Goal: Task Accomplishment & Management: Manage account settings

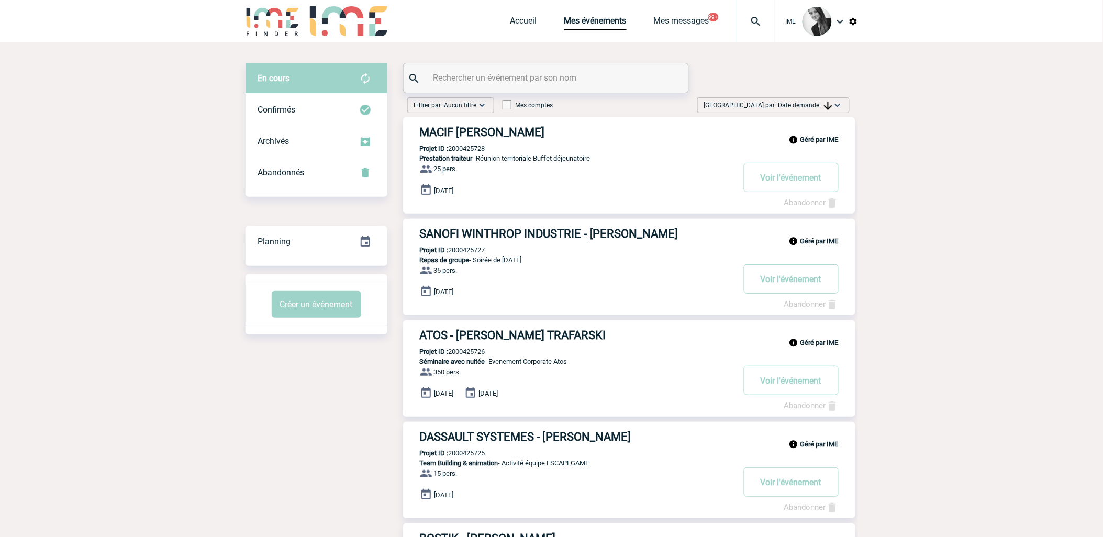
click at [778, 112] on div "Trier par : Date demande Aucun tri Date d'événement Date d'événement Date deman…" at bounding box center [773, 105] width 152 height 16
drag, startPoint x: 794, startPoint y: 186, endPoint x: 530, endPoint y: 216, distance: 266.0
click at [794, 186] on div "Date demande" at bounding box center [804, 184] width 89 height 16
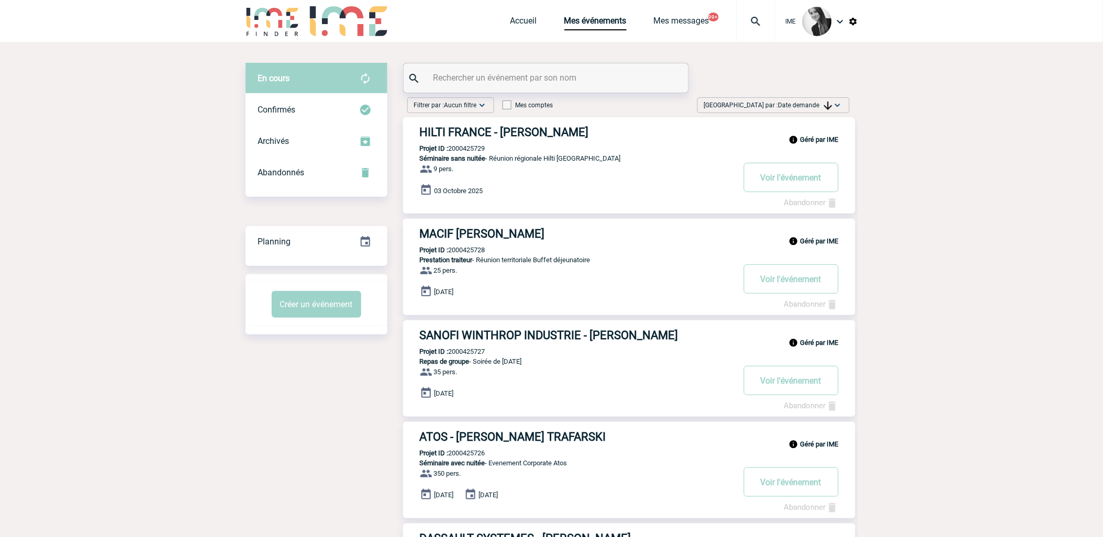
click at [799, 102] on span "Date demande" at bounding box center [806, 105] width 54 height 7
click at [791, 186] on div "Date demande" at bounding box center [804, 184] width 89 height 16
click at [815, 106] on span "Date demande" at bounding box center [806, 105] width 54 height 7
click at [815, 182] on div "Date demande" at bounding box center [804, 184] width 89 height 16
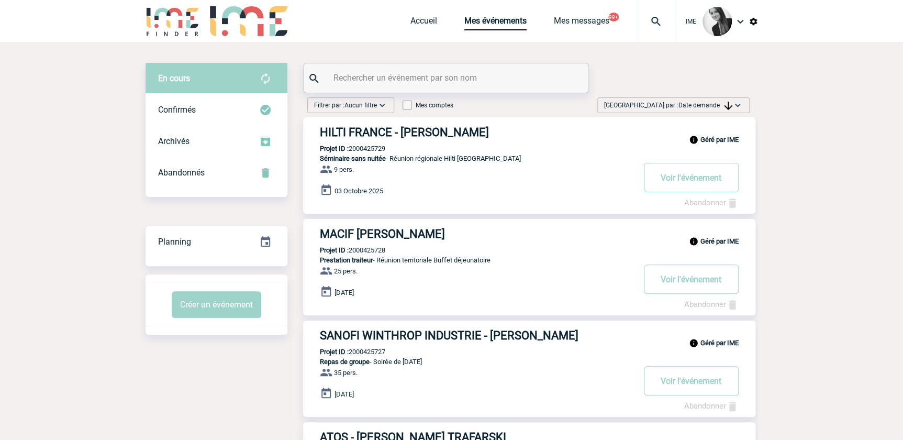
drag, startPoint x: 75, startPoint y: 251, endPoint x: 183, endPoint y: 358, distance: 151.4
drag, startPoint x: 183, startPoint y: 358, endPoint x: 579, endPoint y: 372, distance: 396.1
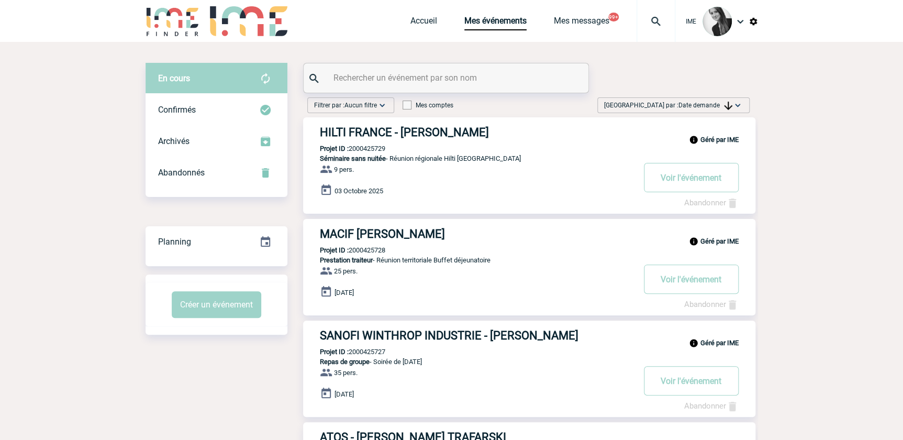
click at [713, 103] on span "Date demande" at bounding box center [706, 105] width 54 height 7
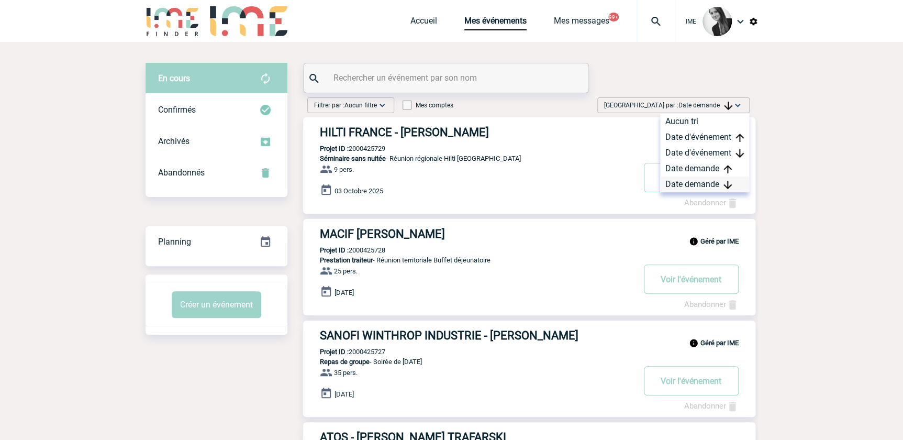
click at [702, 187] on div "Date demande" at bounding box center [704, 184] width 89 height 16
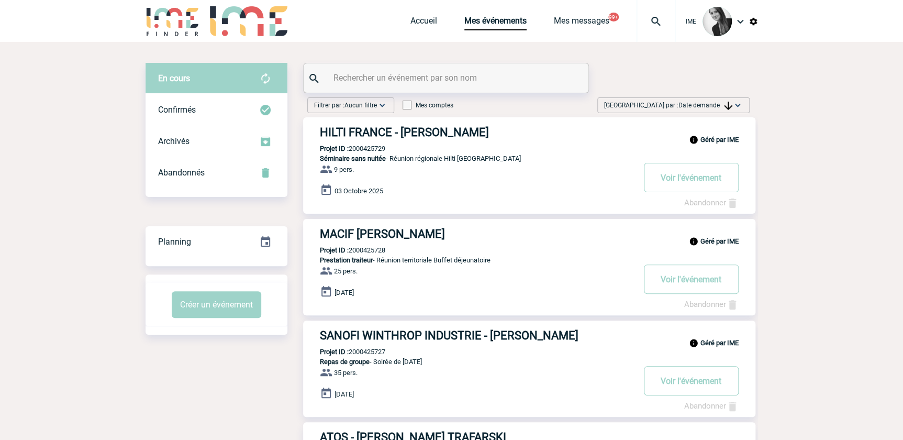
click at [707, 104] on span "Date demande" at bounding box center [706, 105] width 54 height 7
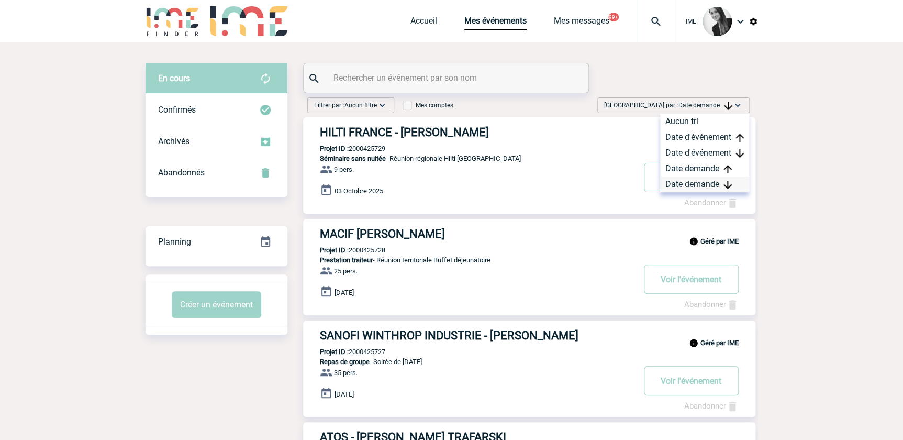
click at [684, 184] on div "Date demande" at bounding box center [704, 184] width 89 height 16
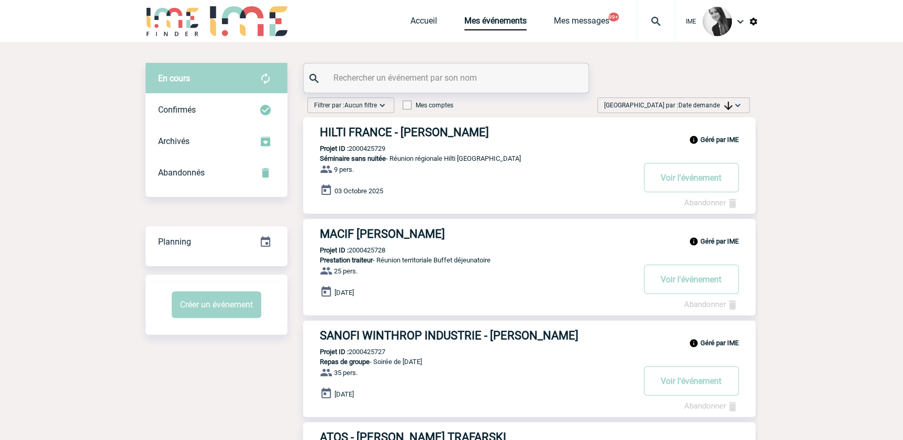
drag, startPoint x: 735, startPoint y: 103, endPoint x: 709, endPoint y: 148, distance: 51.6
click at [735, 103] on img at bounding box center [738, 105] width 10 height 10
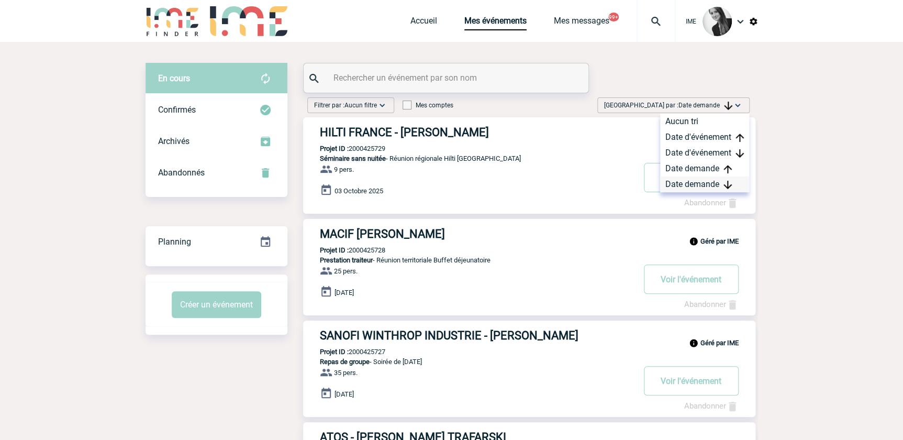
click at [687, 182] on div "Date demande" at bounding box center [704, 184] width 89 height 16
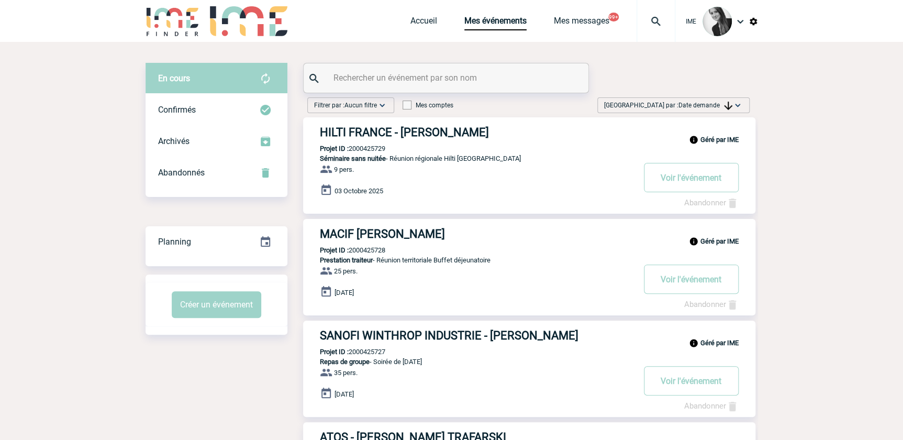
click at [723, 104] on span "Date demande" at bounding box center [706, 105] width 54 height 7
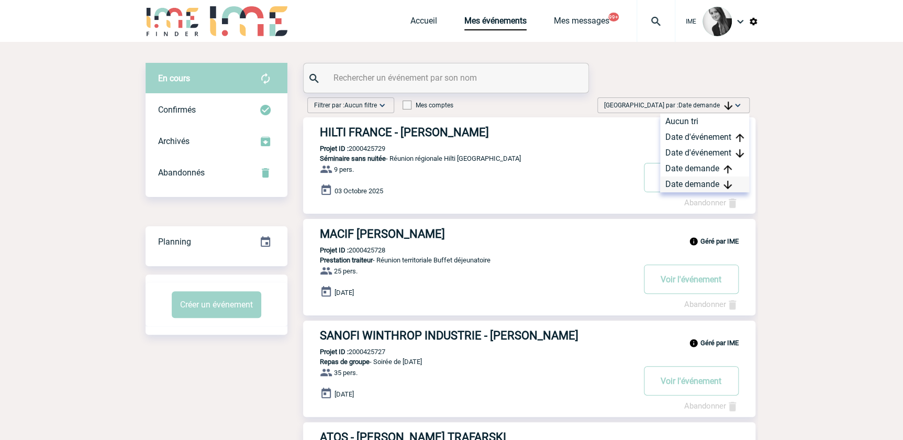
click at [705, 178] on div "Date demande" at bounding box center [704, 184] width 89 height 16
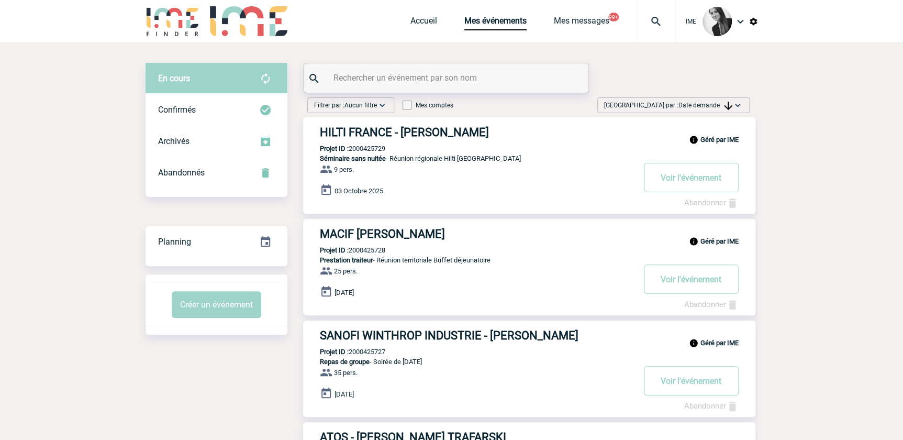
drag, startPoint x: 86, startPoint y: 175, endPoint x: 82, endPoint y: 182, distance: 8.2
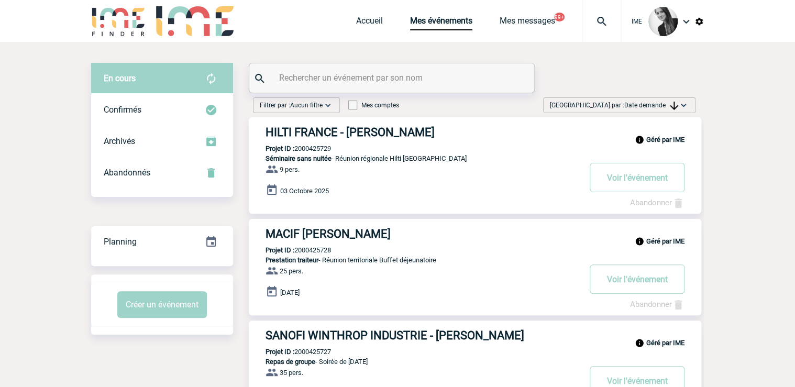
click at [681, 106] on img at bounding box center [683, 105] width 10 height 10
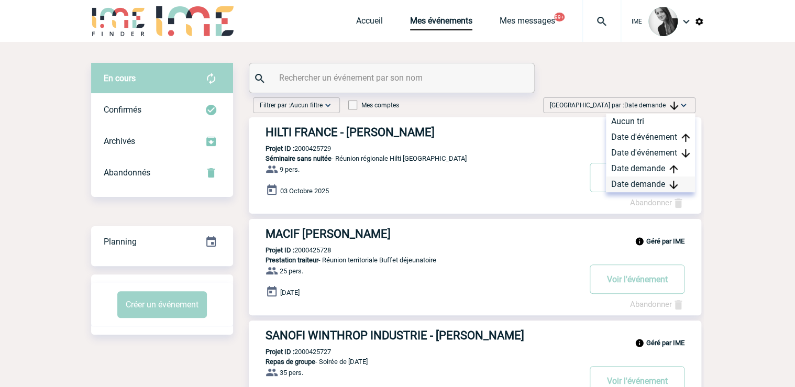
click at [654, 185] on div "Date demande" at bounding box center [650, 184] width 89 height 16
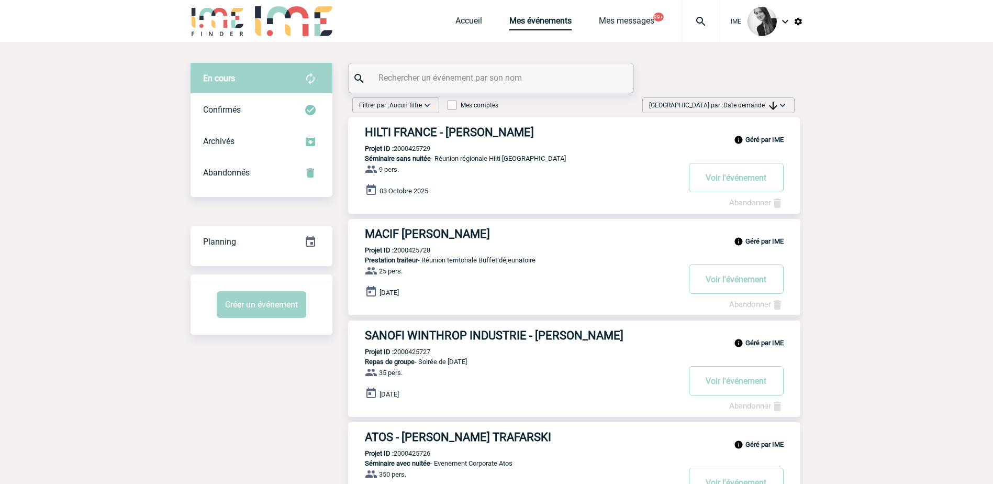
click at [788, 105] on div "Trier par : Date demande Aucun tri Date d'événement Date d'événement Date deman…" at bounding box center [718, 105] width 152 height 16
drag, startPoint x: 740, startPoint y: 182, endPoint x: 685, endPoint y: 199, distance: 57.6
click at [739, 183] on div "Date demande" at bounding box center [749, 184] width 89 height 16
click at [760, 104] on span "Date demande" at bounding box center [751, 105] width 54 height 7
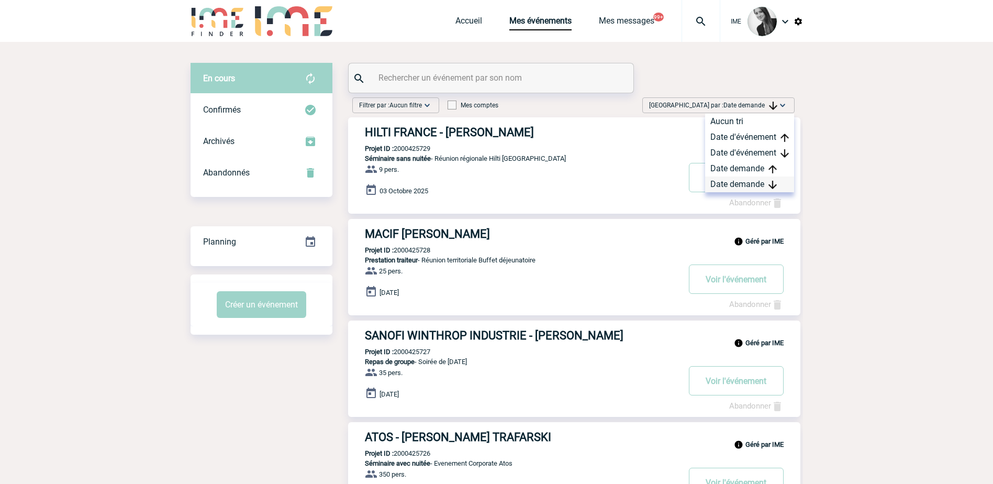
click at [736, 179] on div "Date demande" at bounding box center [749, 184] width 89 height 16
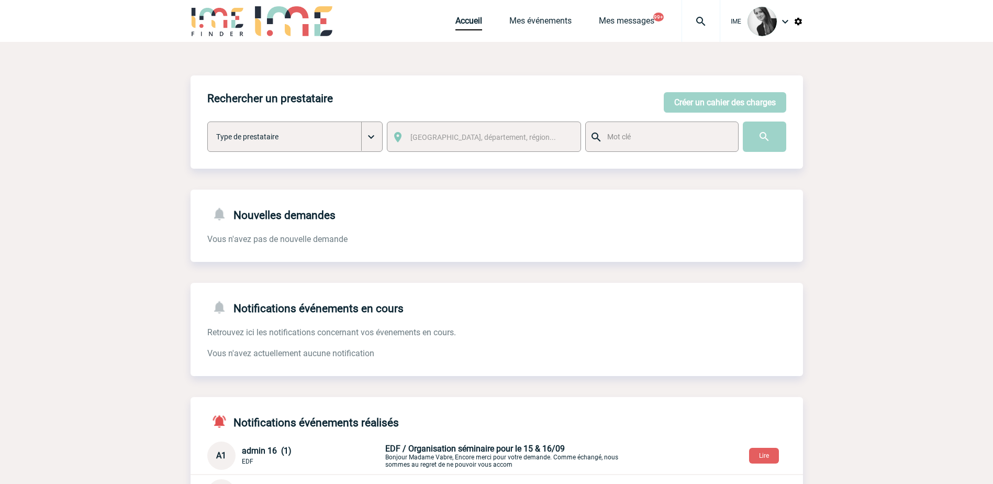
click at [265, 283] on div "Rechercher un prestataire [PERSON_NAME] un cahier des charges [PERSON_NAME] un …" at bounding box center [497, 349] width 613 height 548
click at [471, 19] on link "Accueil" at bounding box center [469, 23] width 27 height 15
click at [547, 28] on link "Mes événements" at bounding box center [540, 23] width 62 height 15
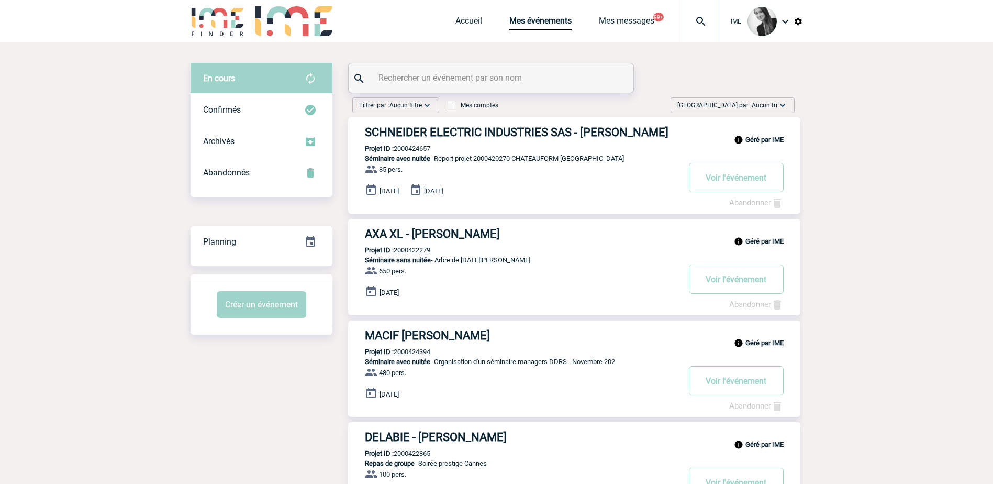
click at [781, 99] on div "[GEOGRAPHIC_DATA] par : Aucun tri Aucun tri Date d'événement Date d'événement D…" at bounding box center [733, 105] width 124 height 16
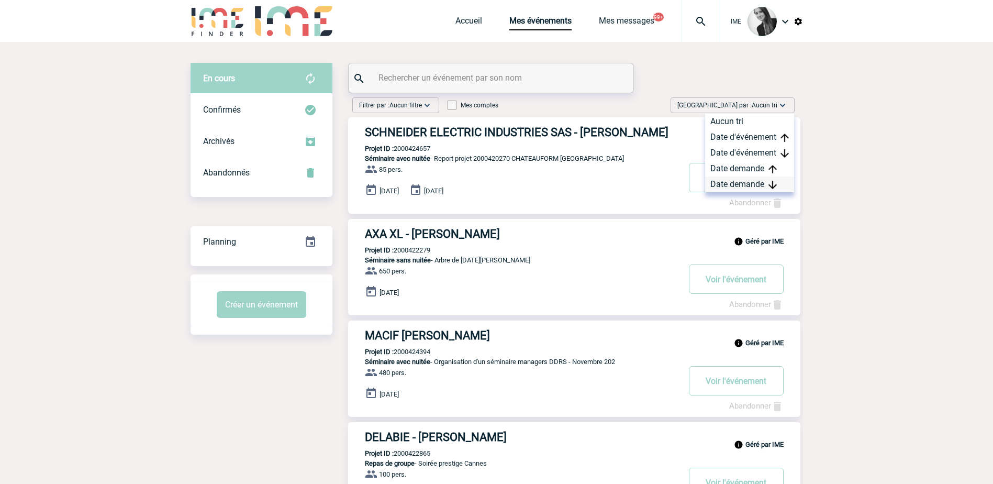
click at [750, 179] on div "Date demande" at bounding box center [749, 184] width 89 height 16
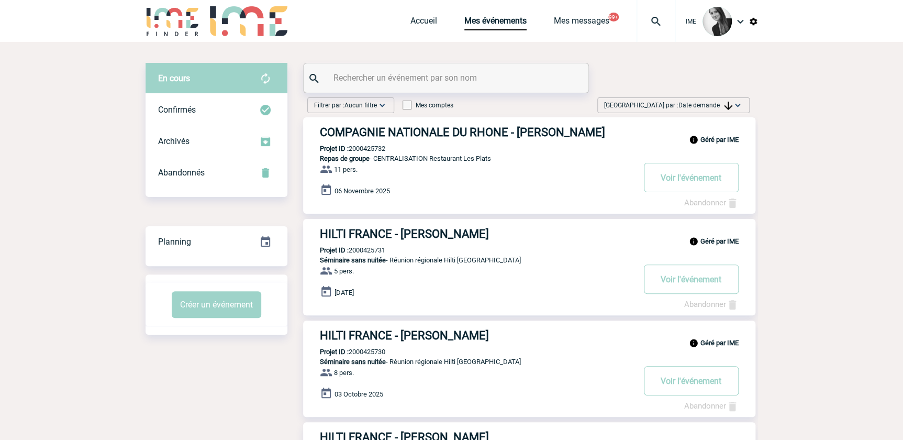
click at [728, 106] on img at bounding box center [728, 106] width 8 height 8
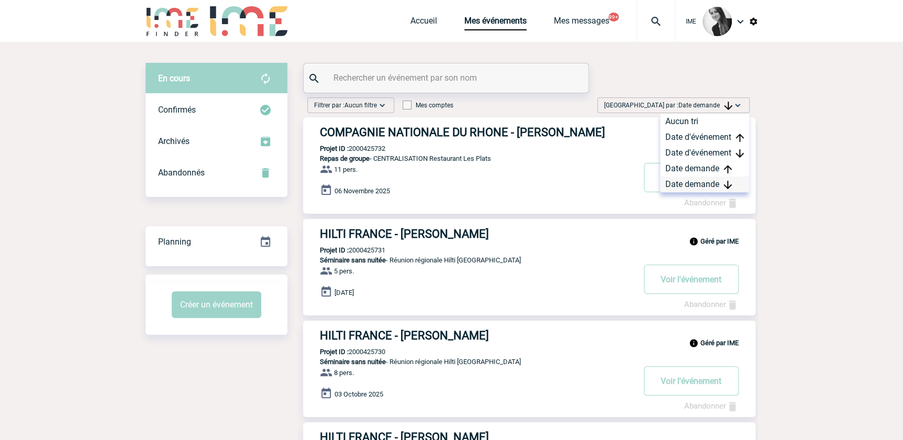
click at [695, 183] on div "Date demande" at bounding box center [704, 184] width 89 height 16
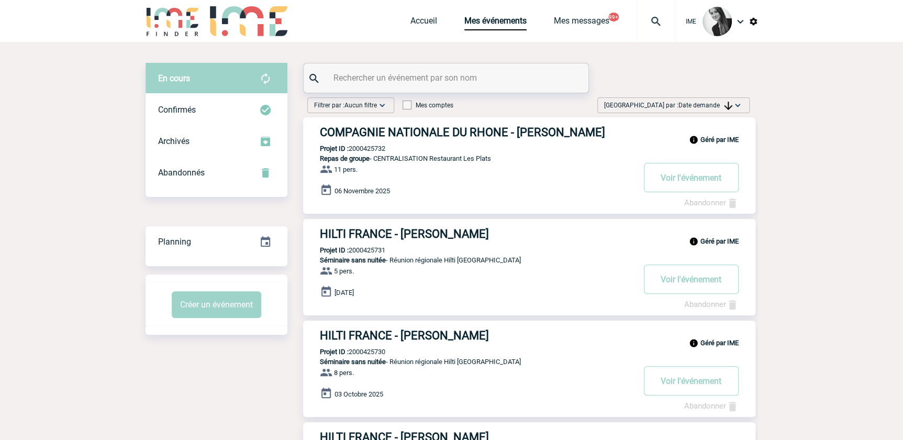
click at [713, 102] on span "Date demande" at bounding box center [706, 105] width 54 height 7
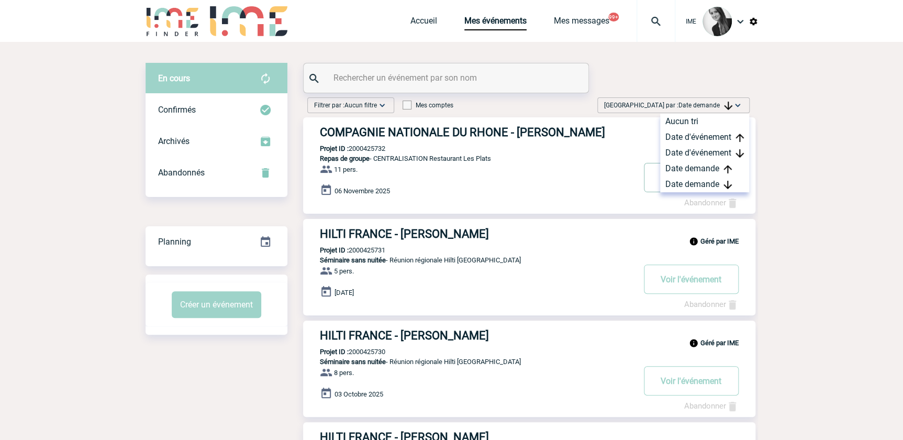
drag, startPoint x: 713, startPoint y: 102, endPoint x: 713, endPoint y: 180, distance: 78.0
click at [713, 180] on div "Aucun tri Date d'événement Date d'événement Date demande Date demande" at bounding box center [704, 153] width 89 height 79
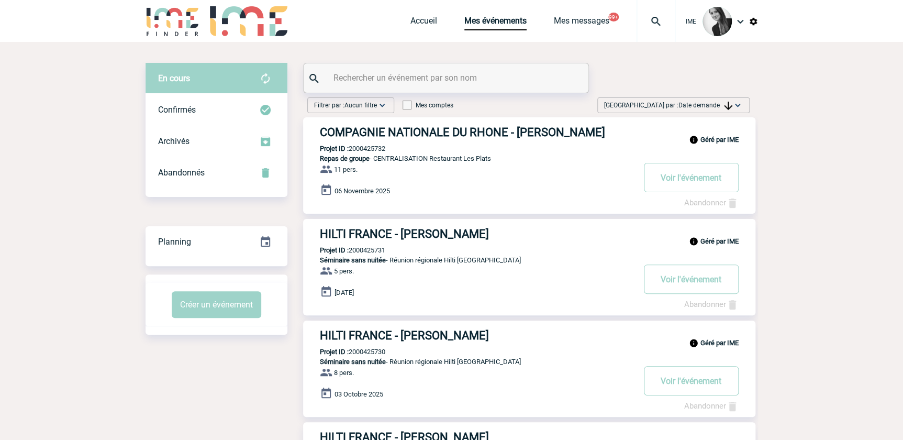
click at [734, 100] on img at bounding box center [738, 105] width 10 height 10
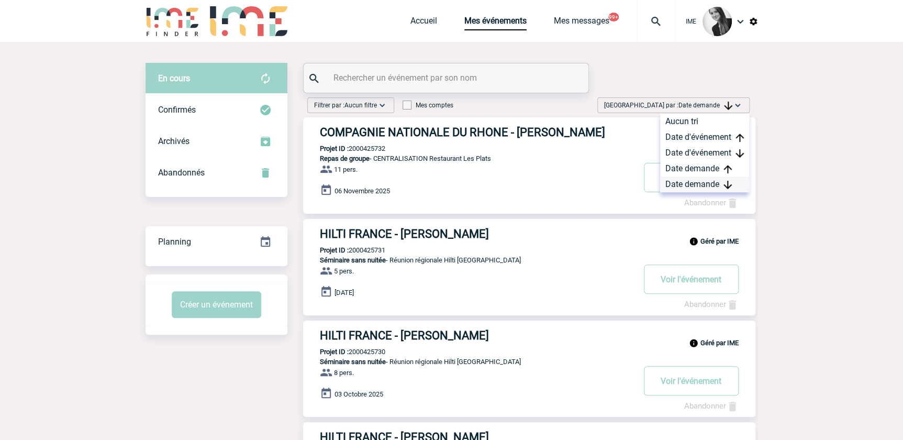
click at [710, 184] on div "Date demande" at bounding box center [704, 184] width 89 height 16
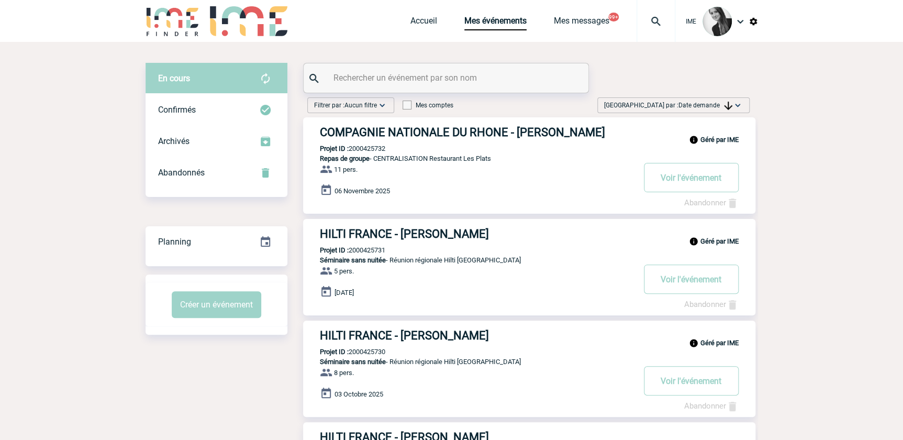
click at [714, 105] on span "Date demande" at bounding box center [706, 105] width 54 height 7
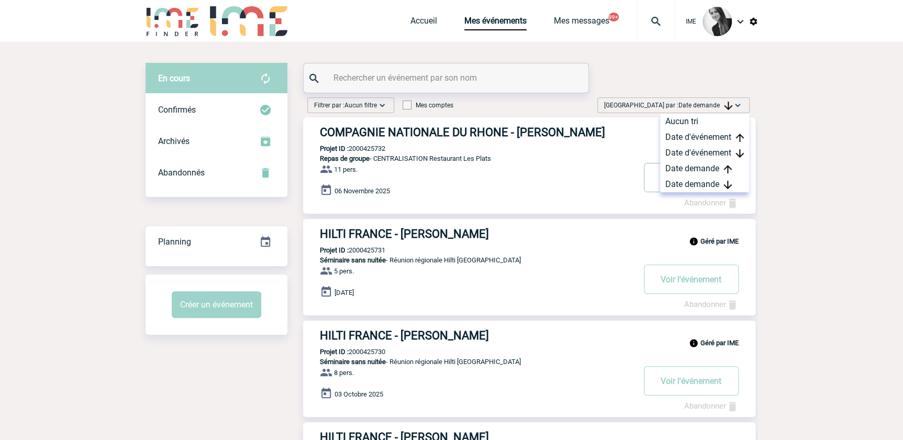
drag, startPoint x: 694, startPoint y: 184, endPoint x: 674, endPoint y: 194, distance: 22.2
click at [694, 184] on div "Date demande" at bounding box center [704, 184] width 89 height 16
